Goal: Find specific page/section: Find specific page/section

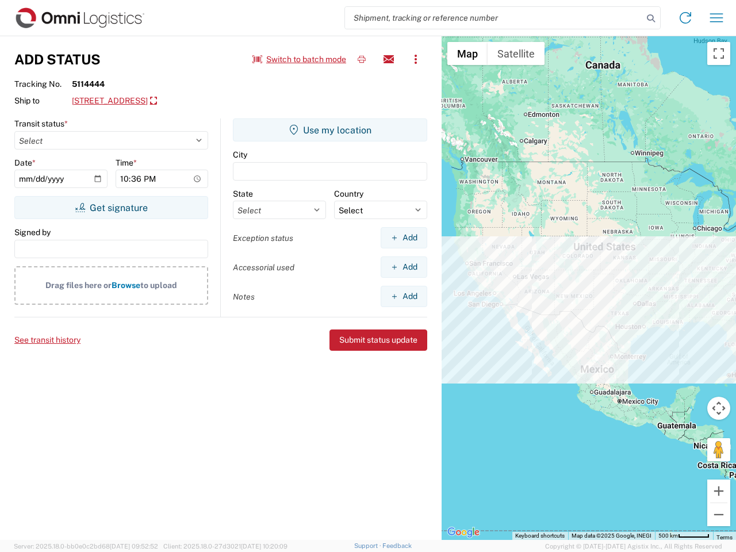
click at [494, 18] on input "search" at bounding box center [494, 18] width 298 height 22
click at [651, 18] on icon at bounding box center [651, 18] width 16 height 16
click at [686, 18] on icon at bounding box center [686, 18] width 18 height 18
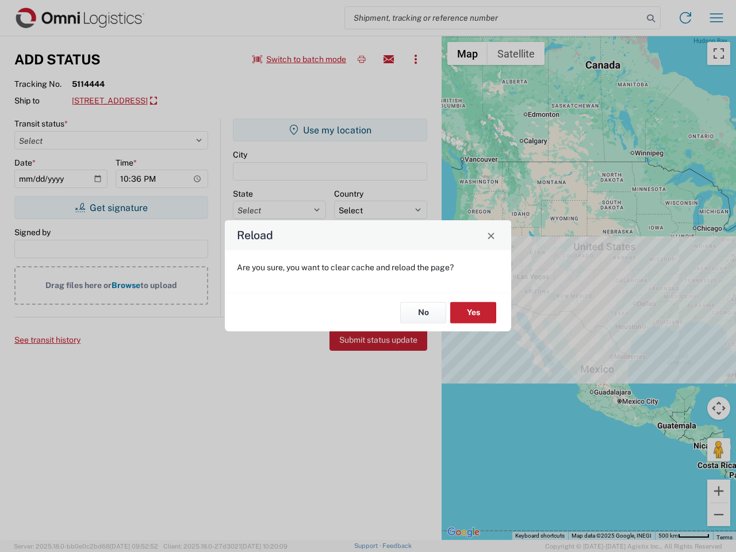
click at [717, 18] on div "Reload Are you sure, you want to clear cache and reload the page? No Yes" at bounding box center [368, 276] width 736 height 552
click at [300, 59] on div "Reload Are you sure, you want to clear cache and reload the page? No Yes" at bounding box center [368, 276] width 736 height 552
click at [362, 59] on div "Reload Are you sure, you want to clear cache and reload the page? No Yes" at bounding box center [368, 276] width 736 height 552
click at [389, 59] on div "Reload Are you sure, you want to clear cache and reload the page? No Yes" at bounding box center [368, 276] width 736 height 552
click at [416, 59] on div "Reload Are you sure, you want to clear cache and reload the page? No Yes" at bounding box center [368, 276] width 736 height 552
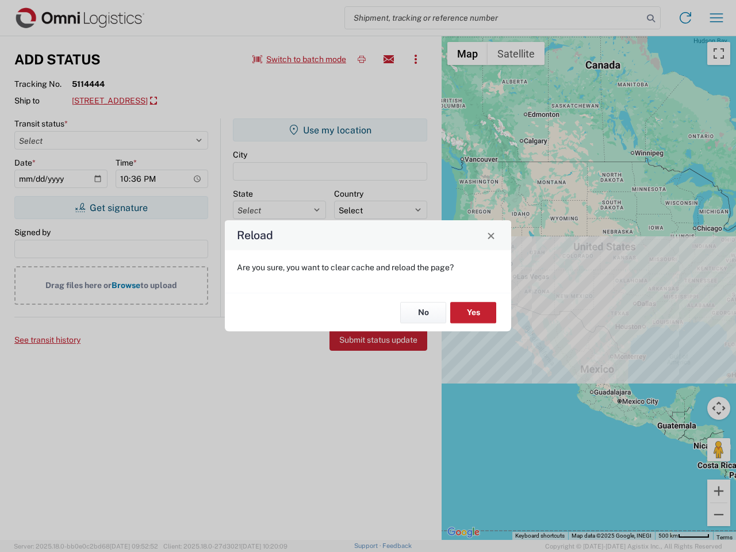
click at [176, 101] on div "Reload Are you sure, you want to clear cache and reload the page? No Yes" at bounding box center [368, 276] width 736 height 552
click at [111, 208] on div "Reload Are you sure, you want to clear cache and reload the page? No Yes" at bounding box center [368, 276] width 736 height 552
